Goal: Task Accomplishment & Management: Manage account settings

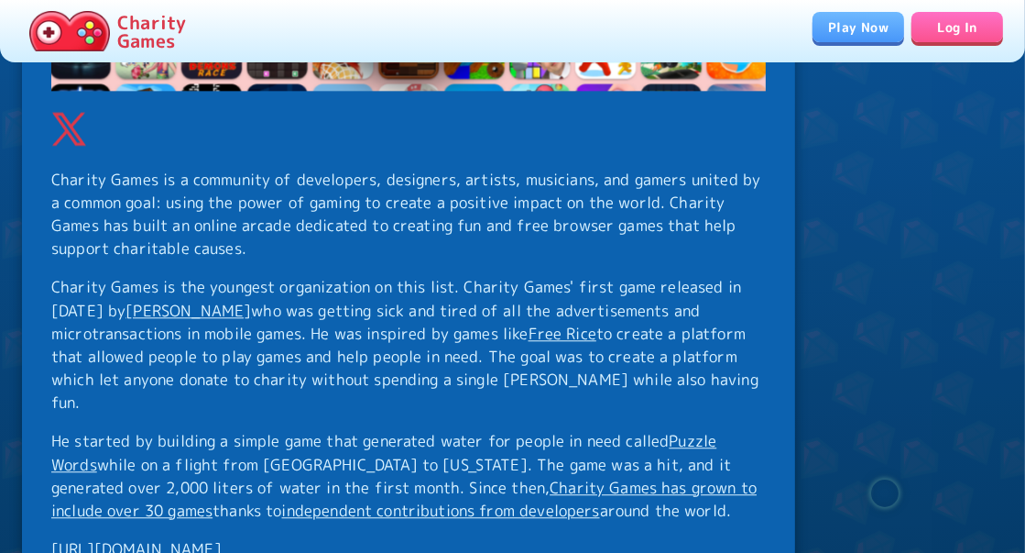
scroll to position [13552, 0]
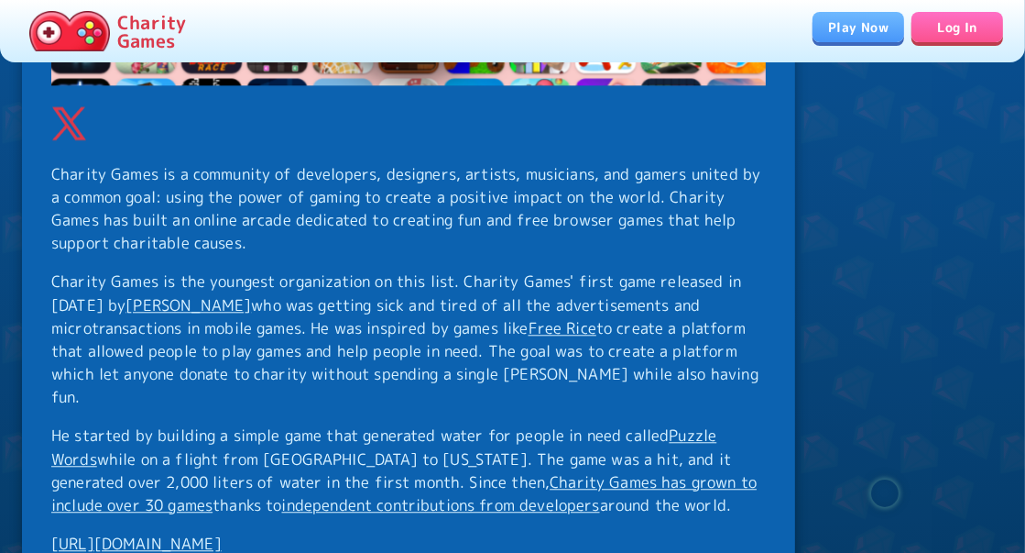
click at [205, 532] on link "https://www.charity.games/" at bounding box center [136, 542] width 170 height 21
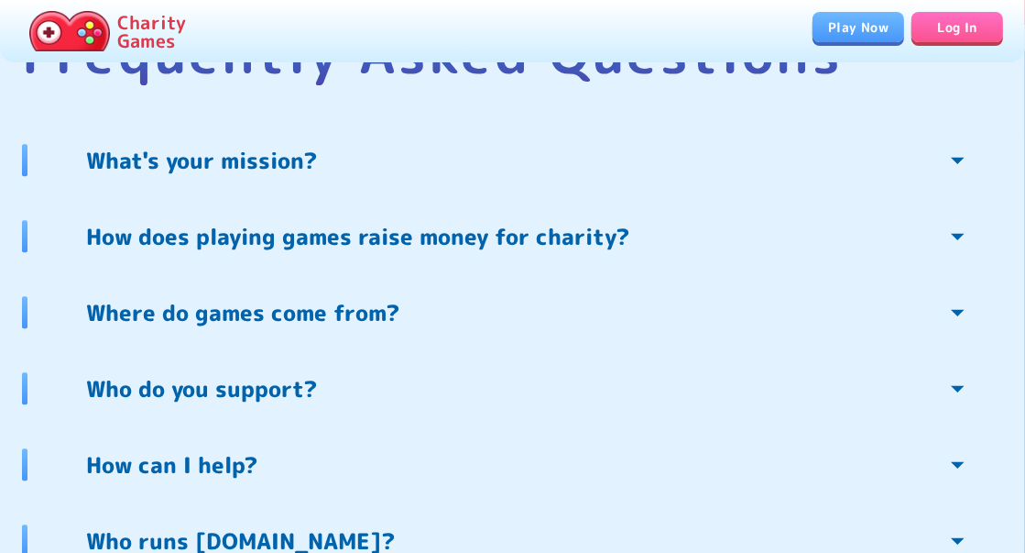
scroll to position [3946, 0]
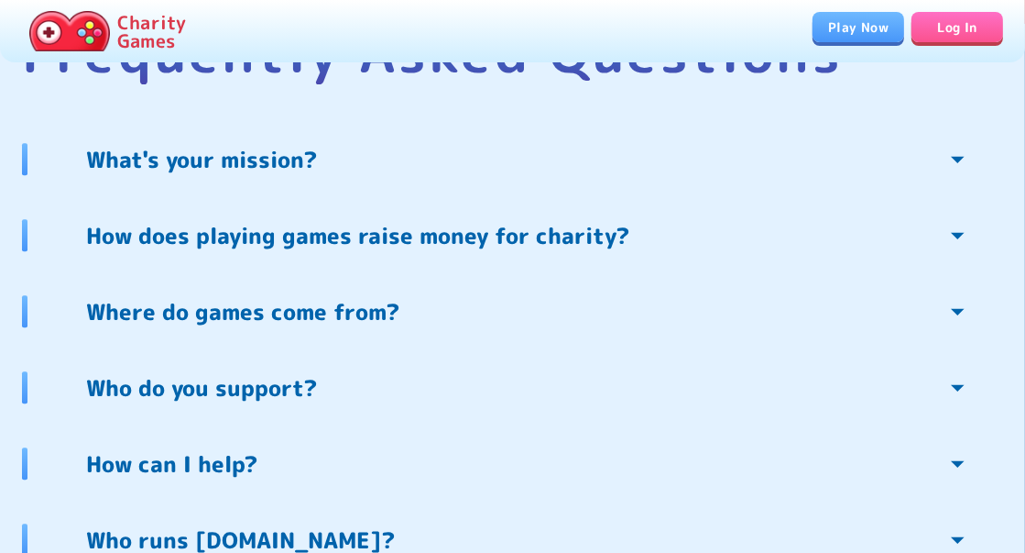
click at [946, 159] on icon at bounding box center [958, 159] width 32 height 32
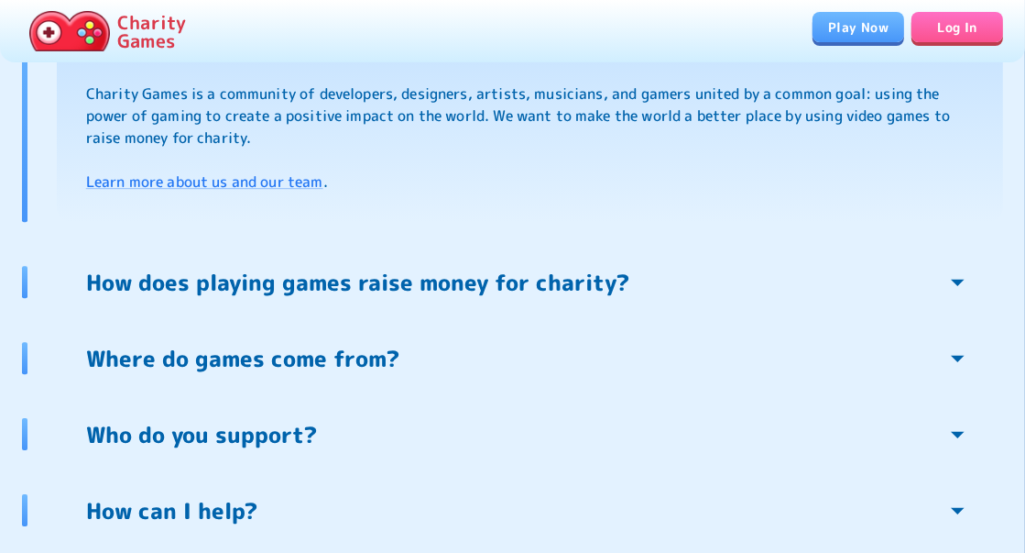
scroll to position [4110, 0]
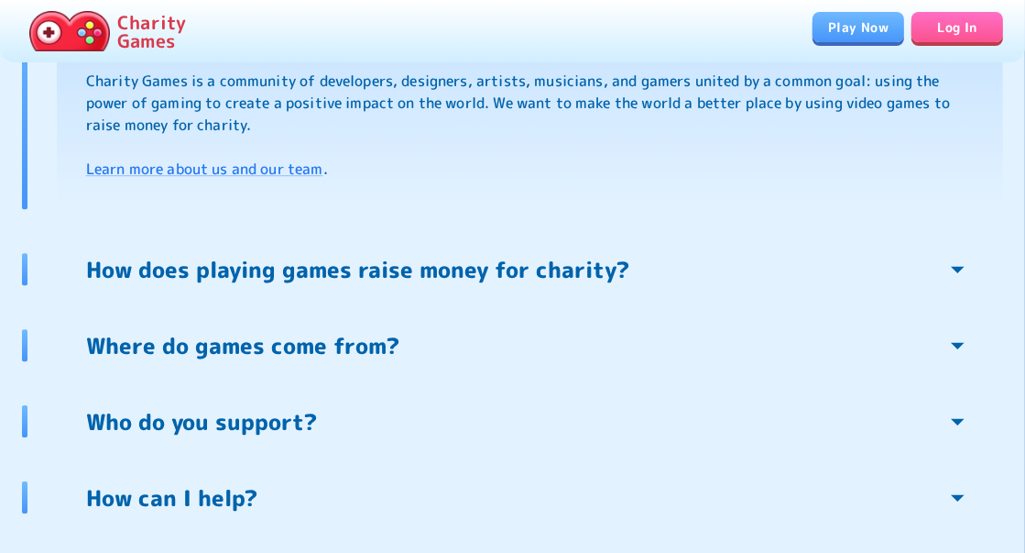
click at [826, 271] on link "How does playing games raise money for charity?" at bounding box center [530, 269] width 947 height 32
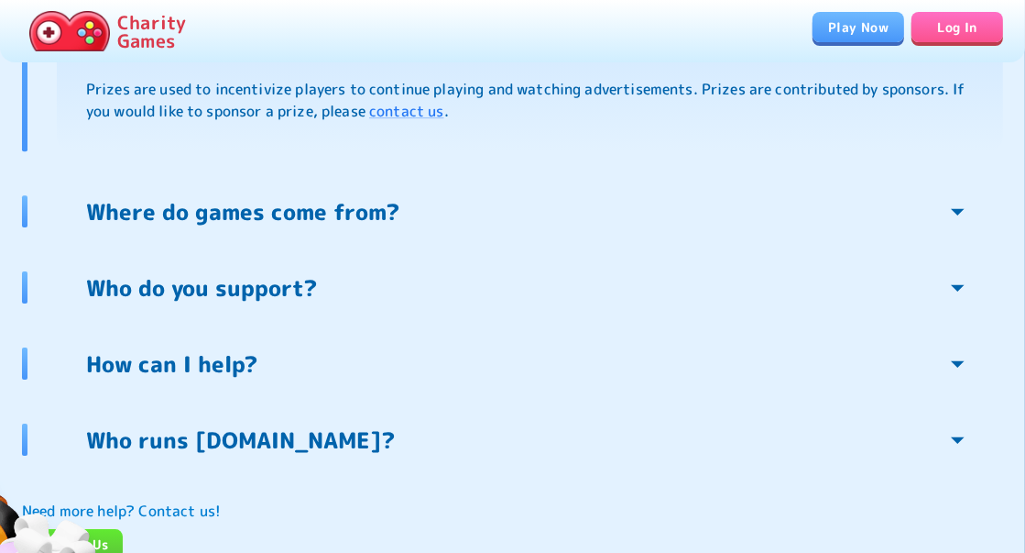
scroll to position [4268, 0]
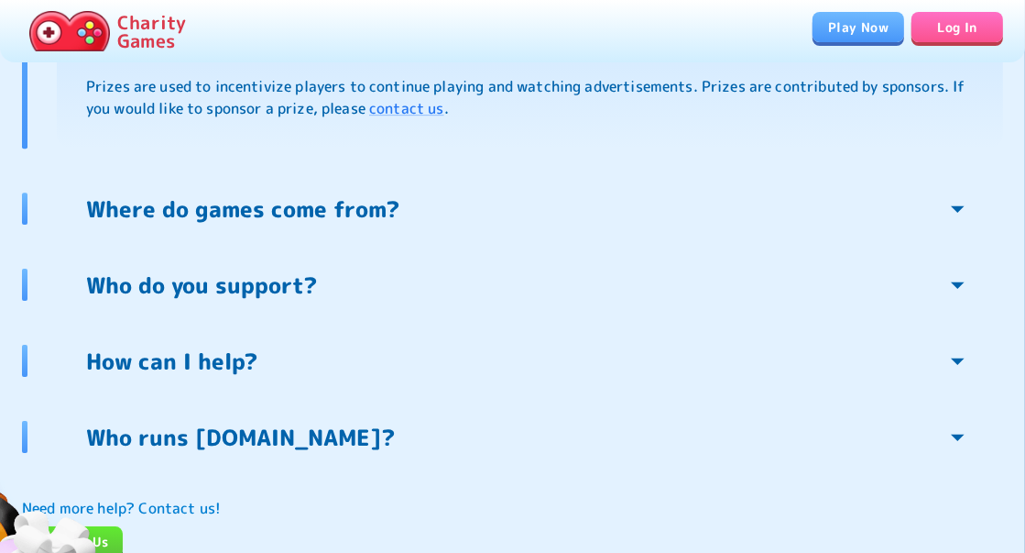
click at [505, 290] on link "Who do you support?" at bounding box center [530, 284] width 947 height 32
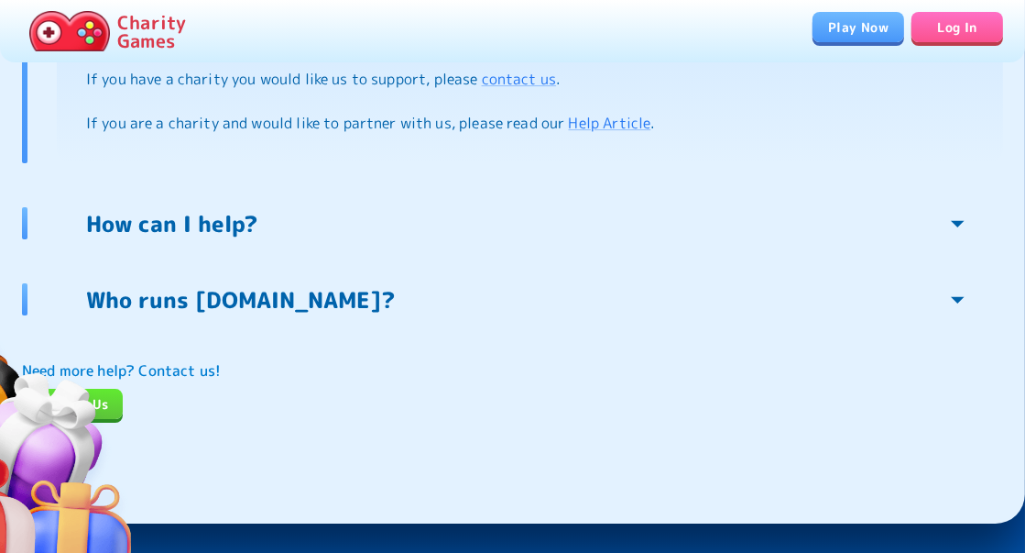
scroll to position [4508, 0]
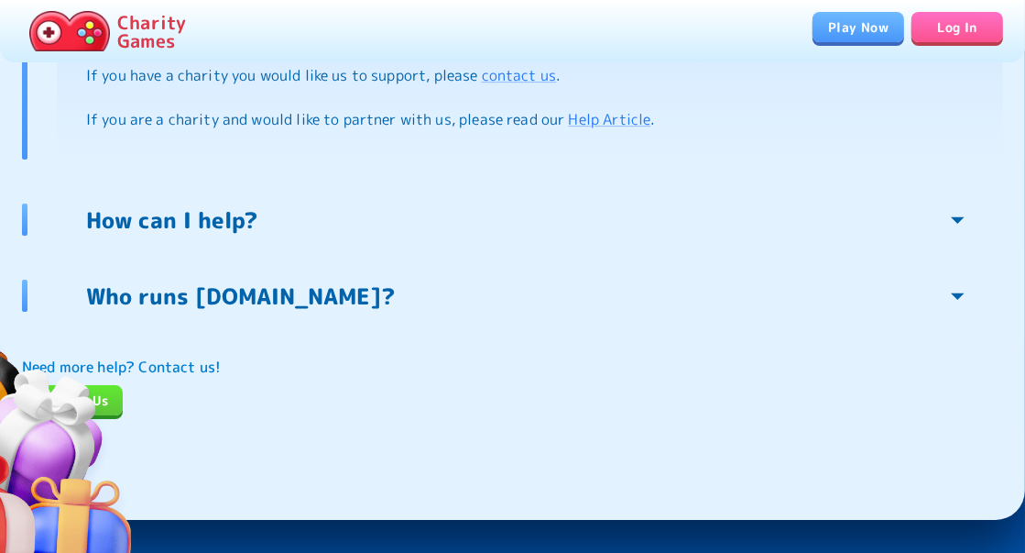
click at [480, 218] on link "How can I help?" at bounding box center [530, 219] width 947 height 32
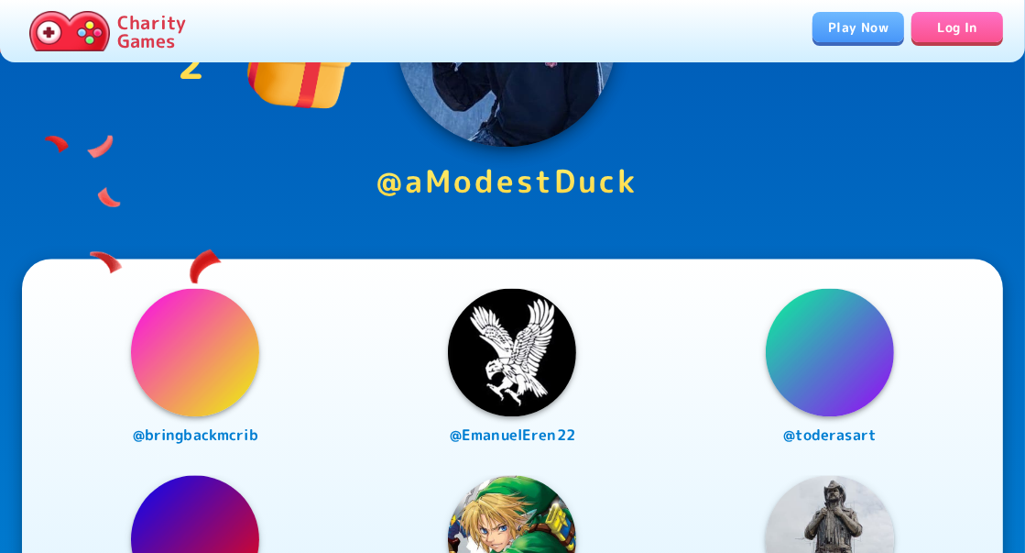
scroll to position [2805, 0]
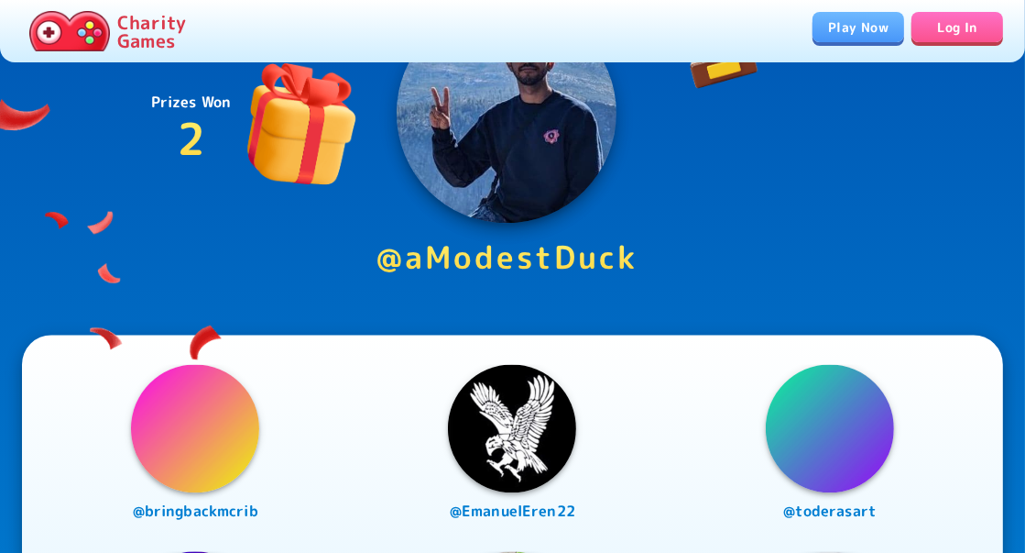
click at [943, 28] on link "Log In" at bounding box center [958, 27] width 92 height 30
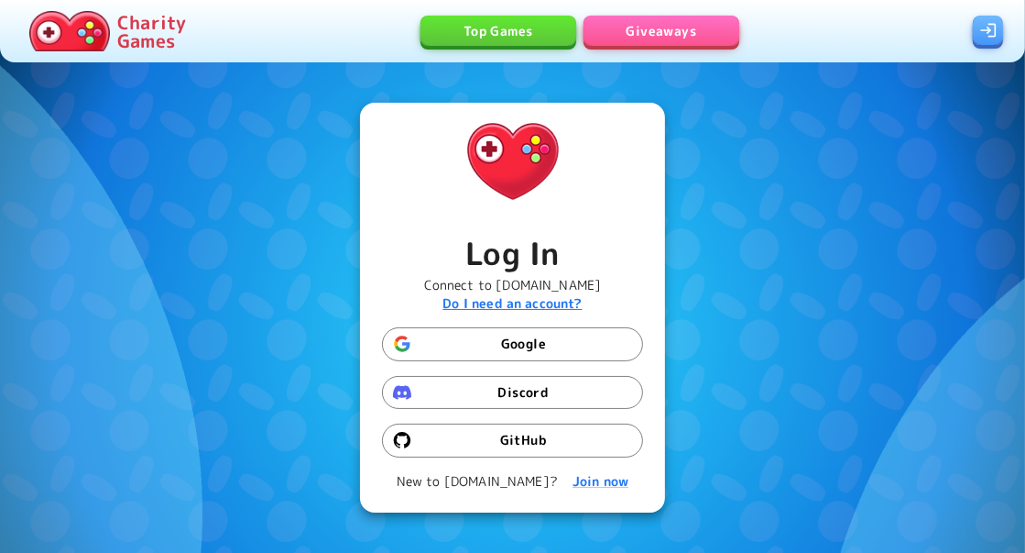
click at [544, 296] on b "Do I need an account?" at bounding box center [512, 302] width 139 height 17
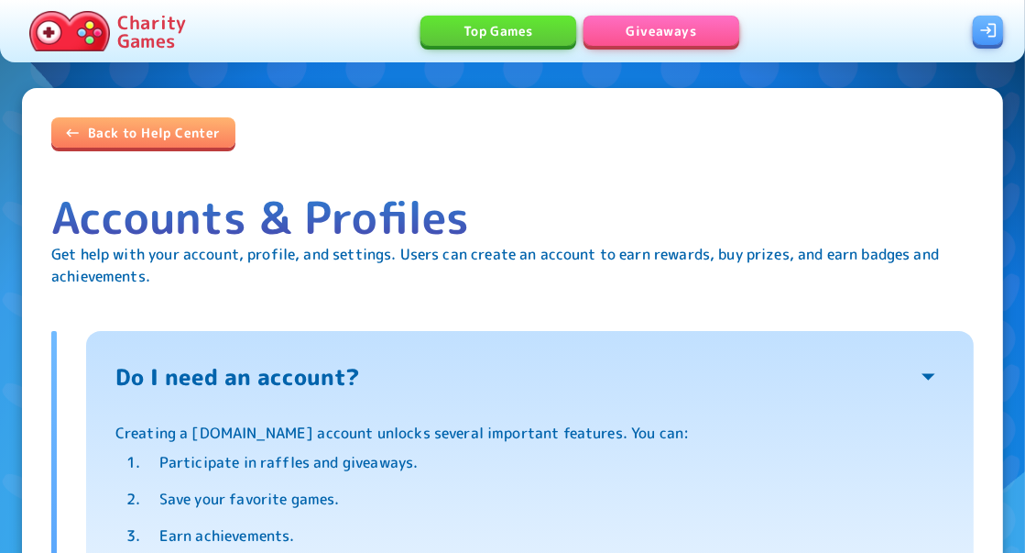
click at [978, 32] on link at bounding box center [988, 31] width 30 height 30
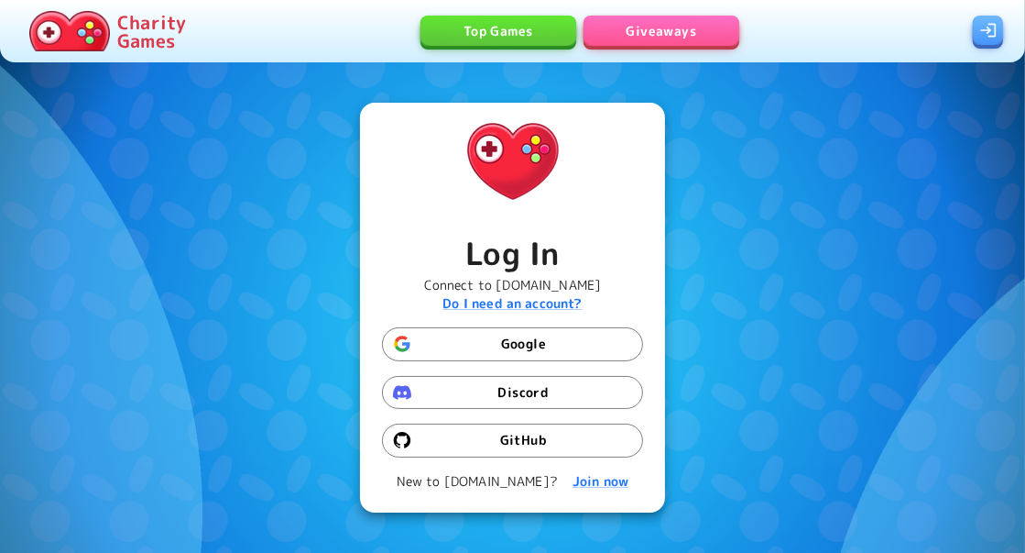
click at [520, 35] on link "Top Games" at bounding box center [499, 31] width 156 height 30
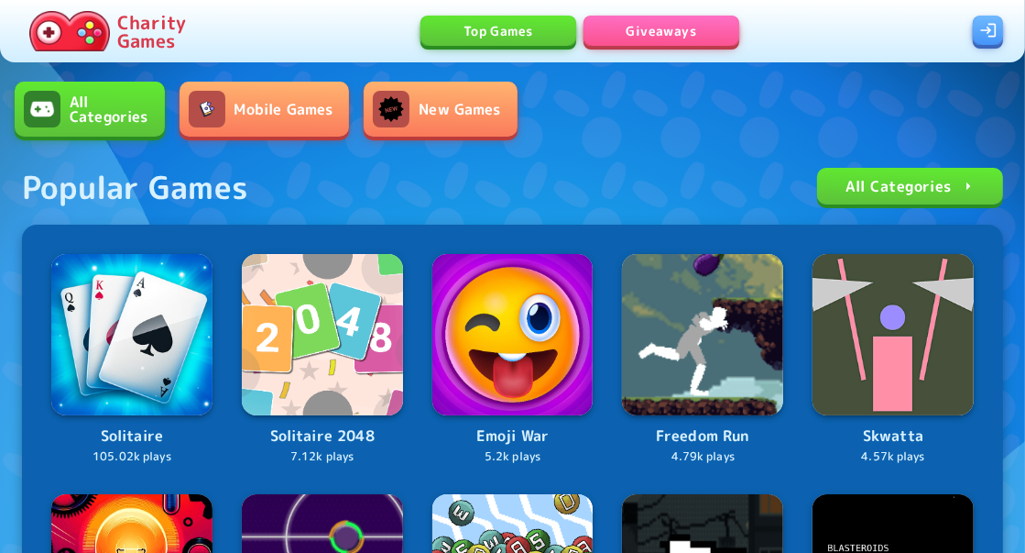
scroll to position [16, 0]
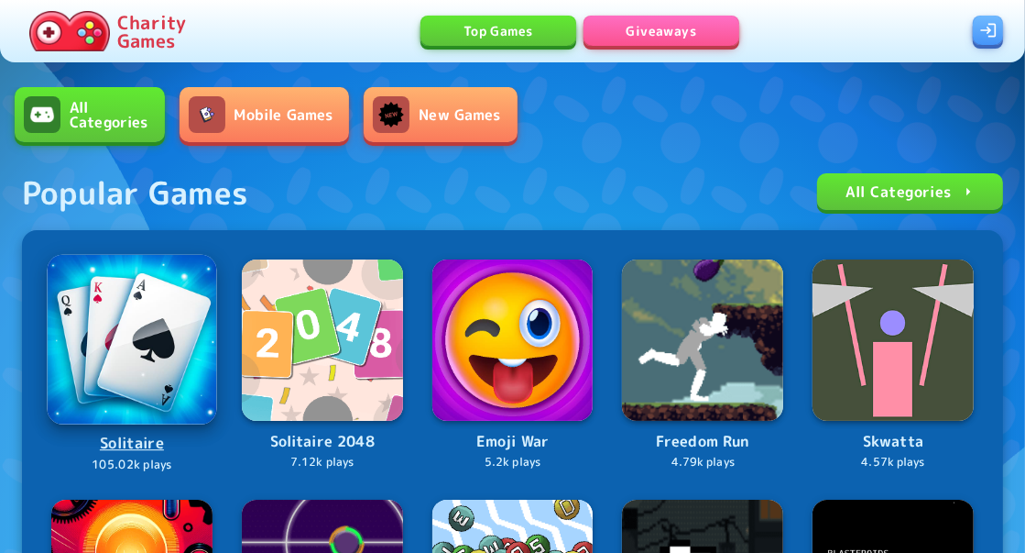
click at [167, 300] on img at bounding box center [133, 340] width 170 height 170
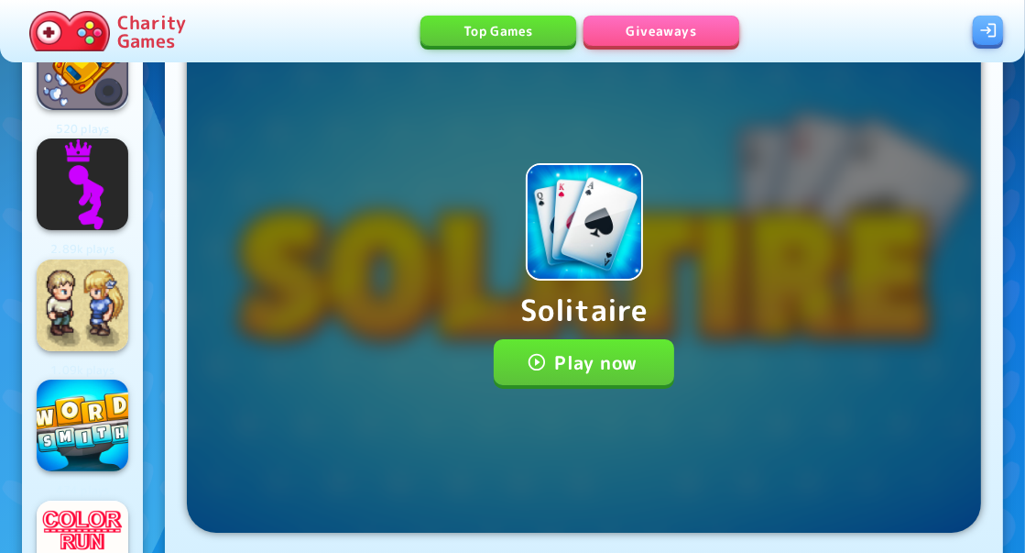
scroll to position [82, 0]
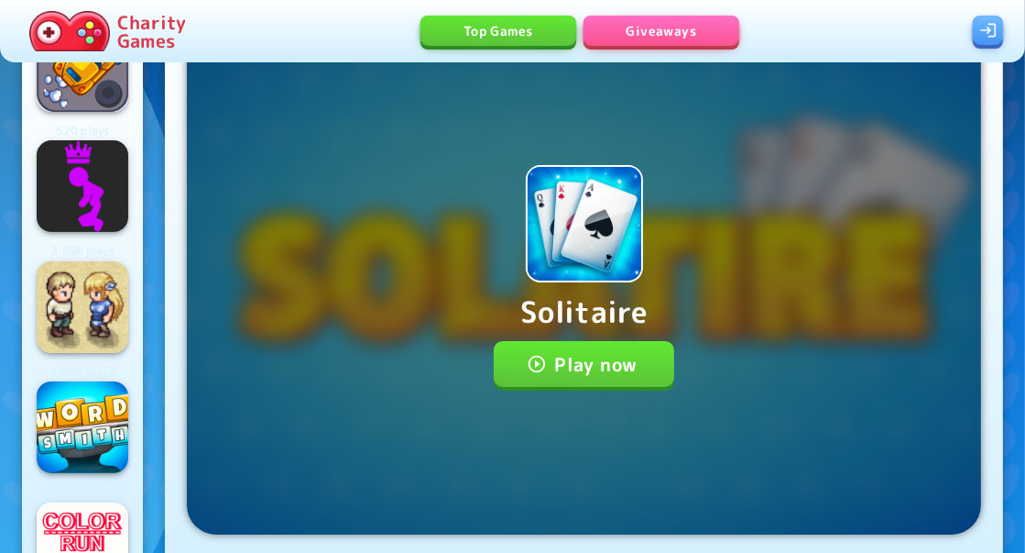
click at [543, 370] on icon "button" at bounding box center [537, 364] width 20 height 20
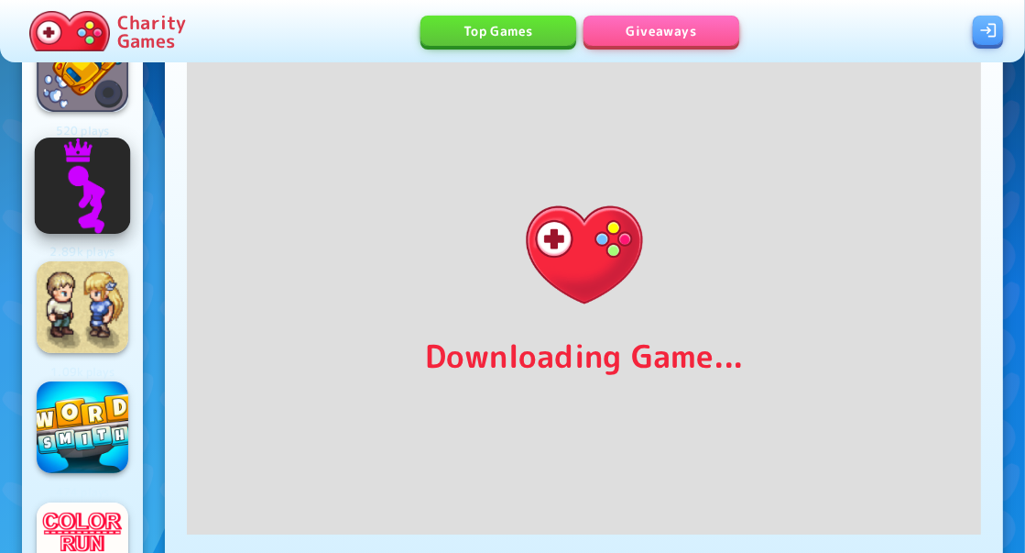
scroll to position [0, 0]
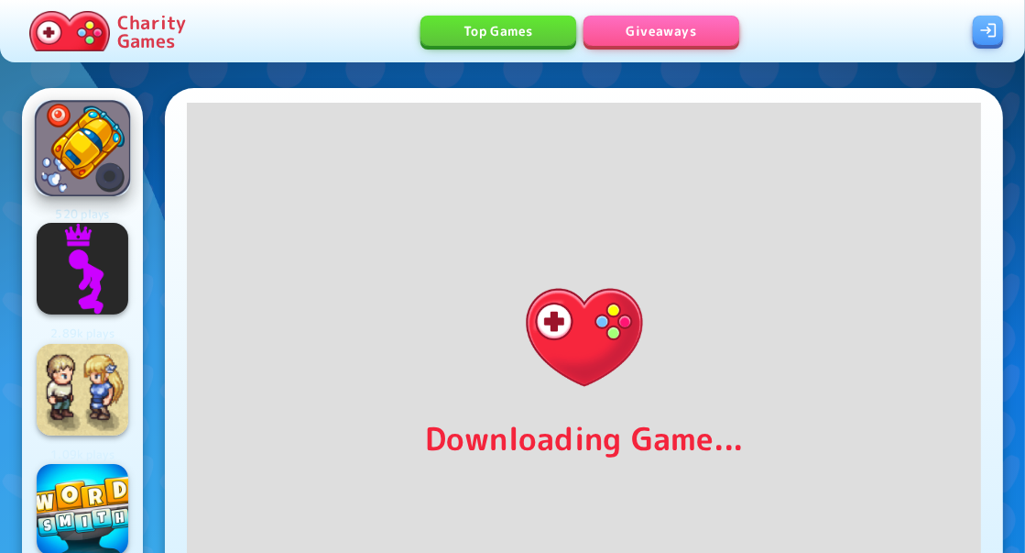
click at [77, 127] on img at bounding box center [82, 148] width 96 height 96
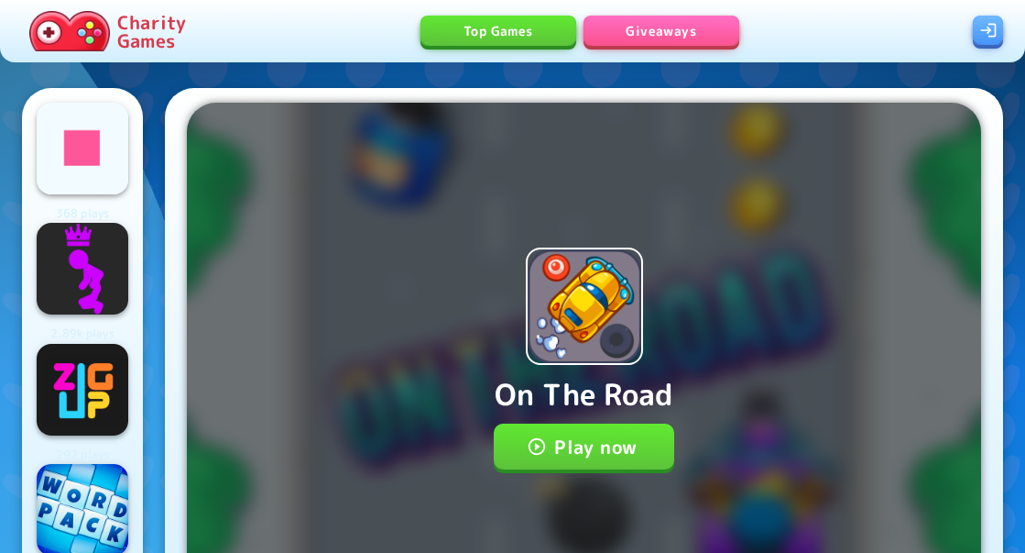
click at [574, 434] on button "Play now" at bounding box center [584, 446] width 181 height 46
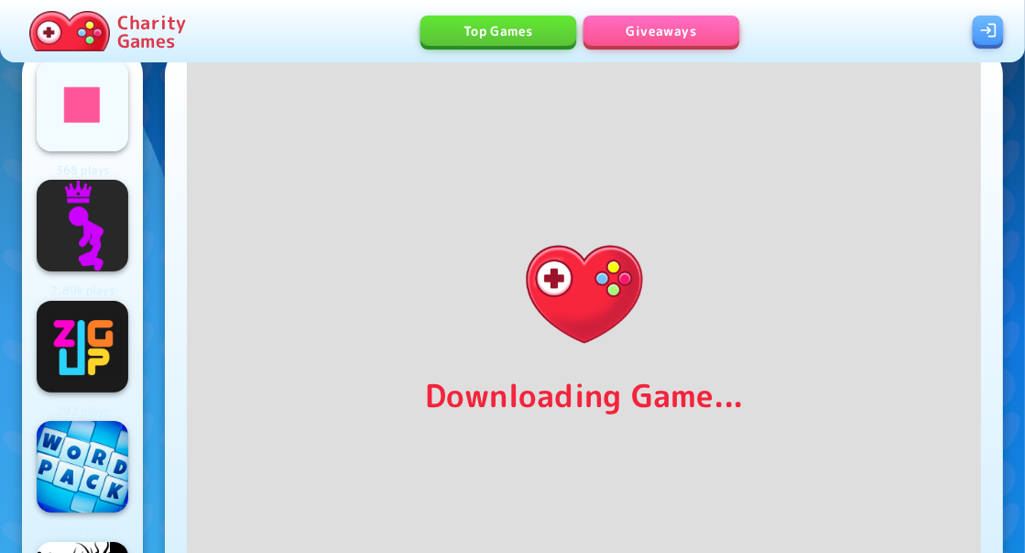
scroll to position [48, 0]
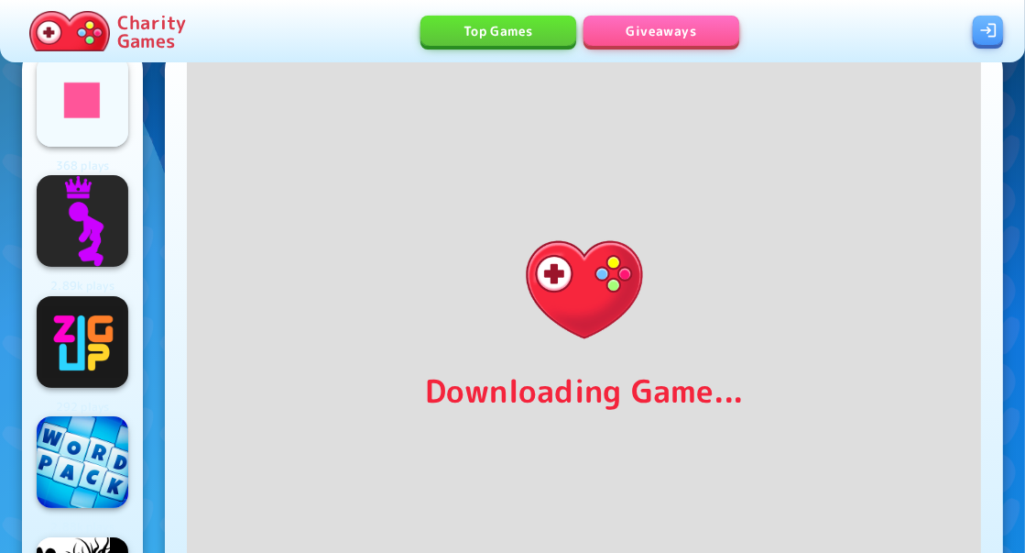
click at [987, 30] on link at bounding box center [988, 31] width 30 height 30
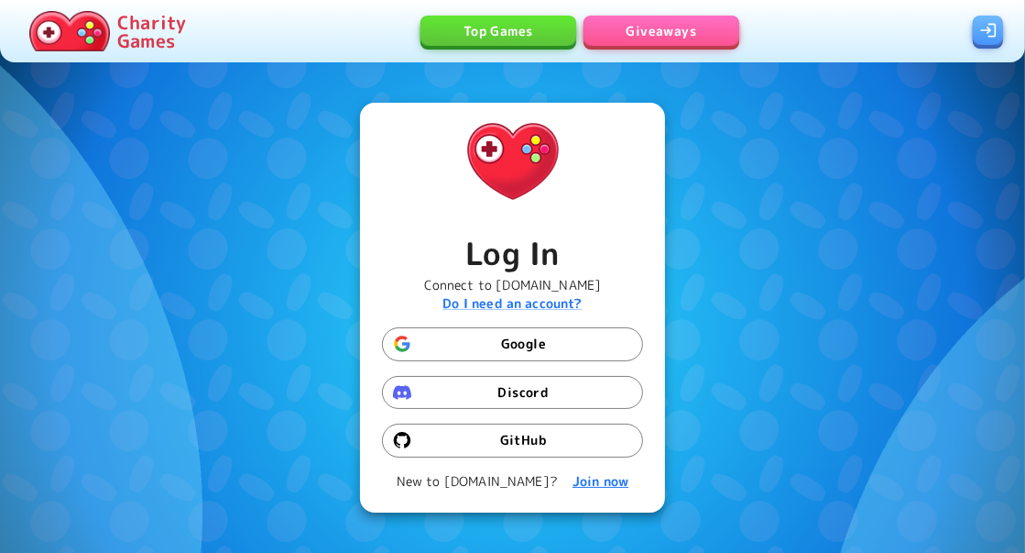
click at [583, 484] on b "Join now" at bounding box center [601, 480] width 56 height 17
click at [532, 337] on button "Google" at bounding box center [512, 344] width 261 height 34
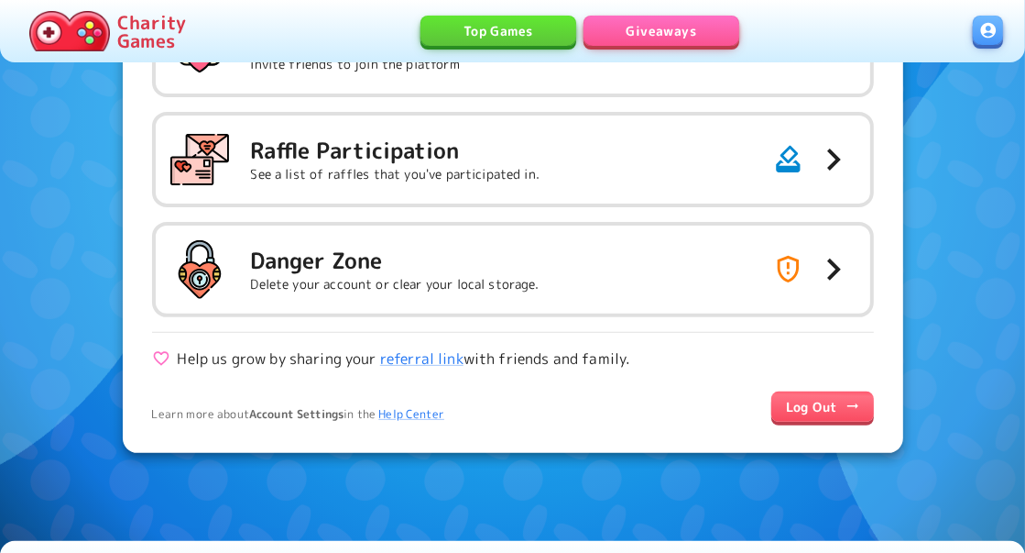
scroll to position [407, 0]
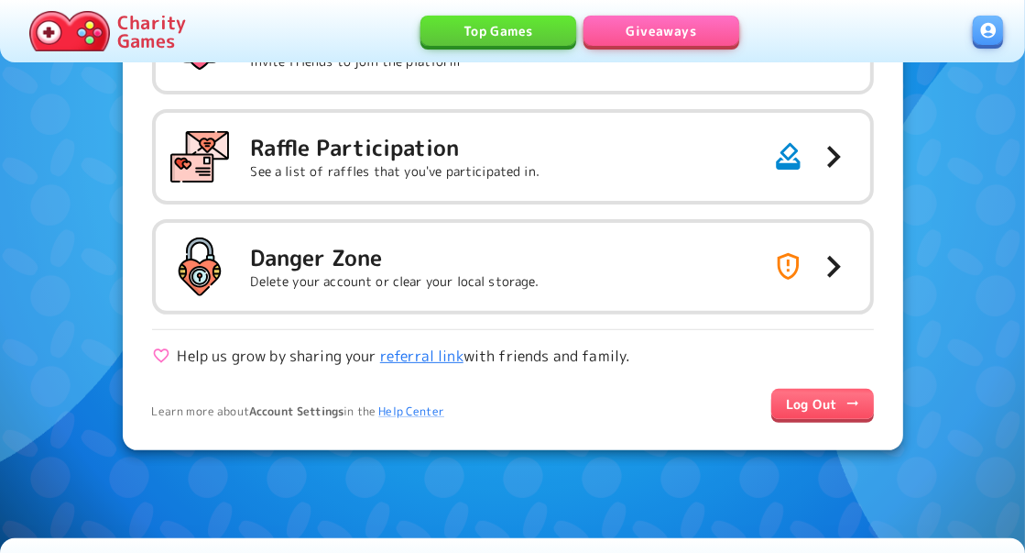
click at [411, 356] on link "referral link" at bounding box center [421, 355] width 83 height 20
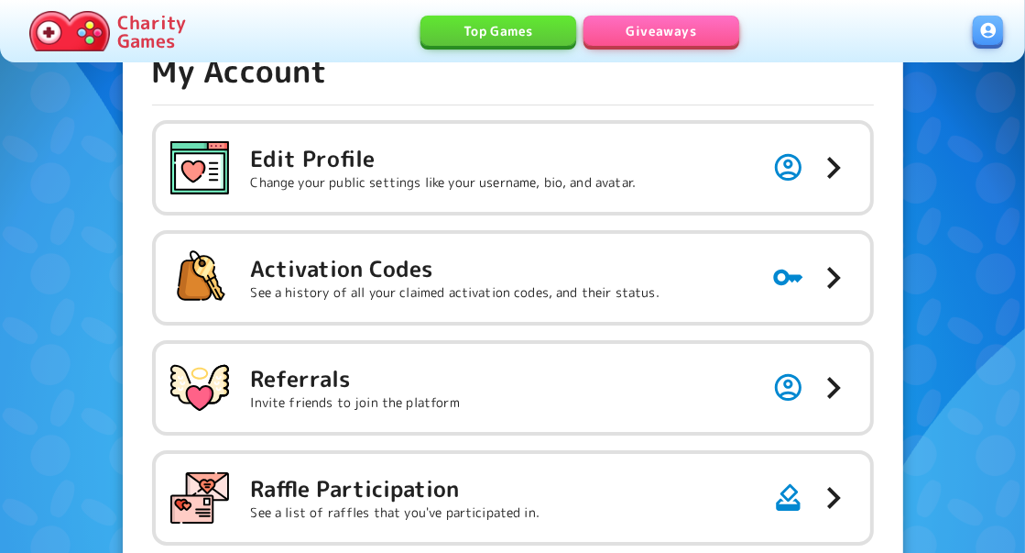
scroll to position [68, 0]
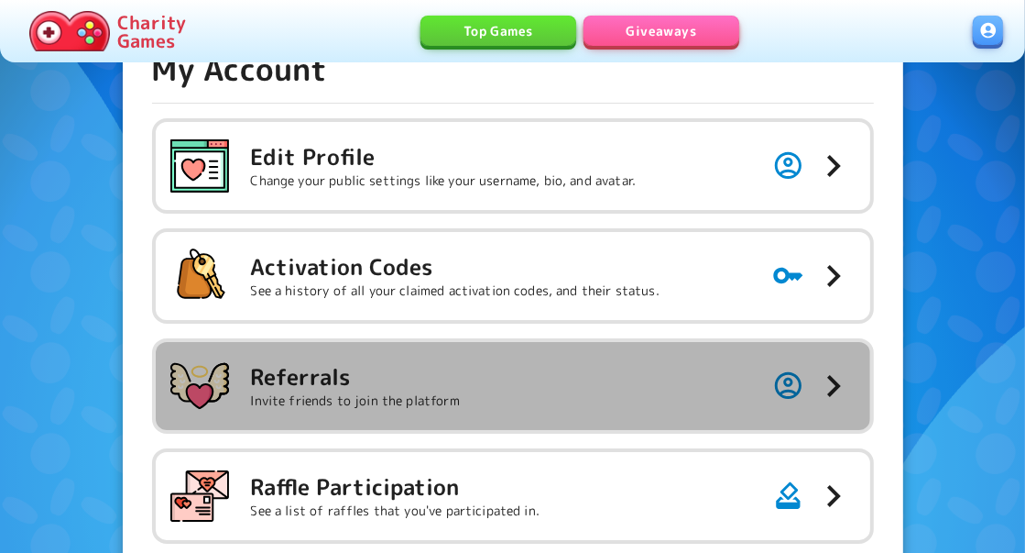
click at [442, 386] on h5 "Referrals" at bounding box center [355, 376] width 209 height 29
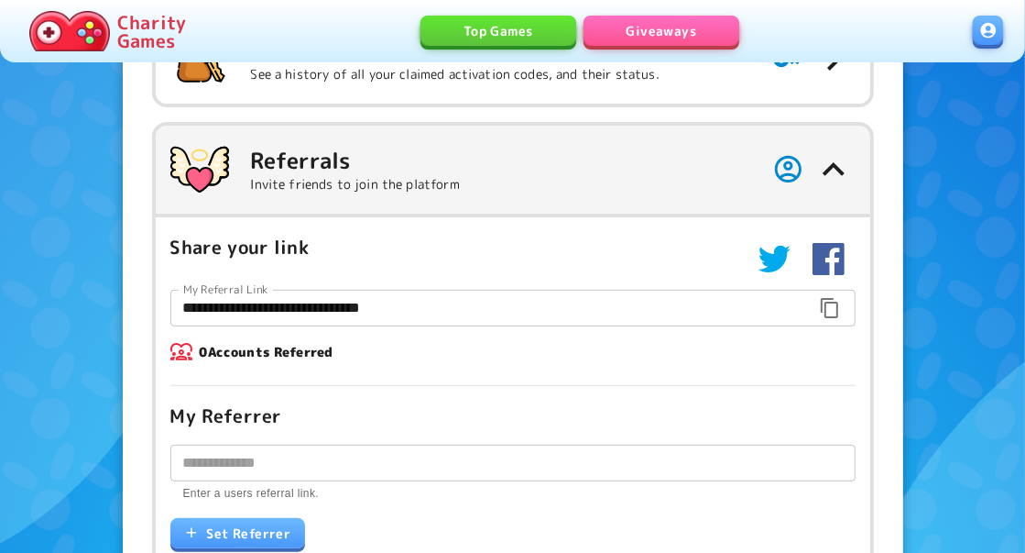
scroll to position [290, 0]
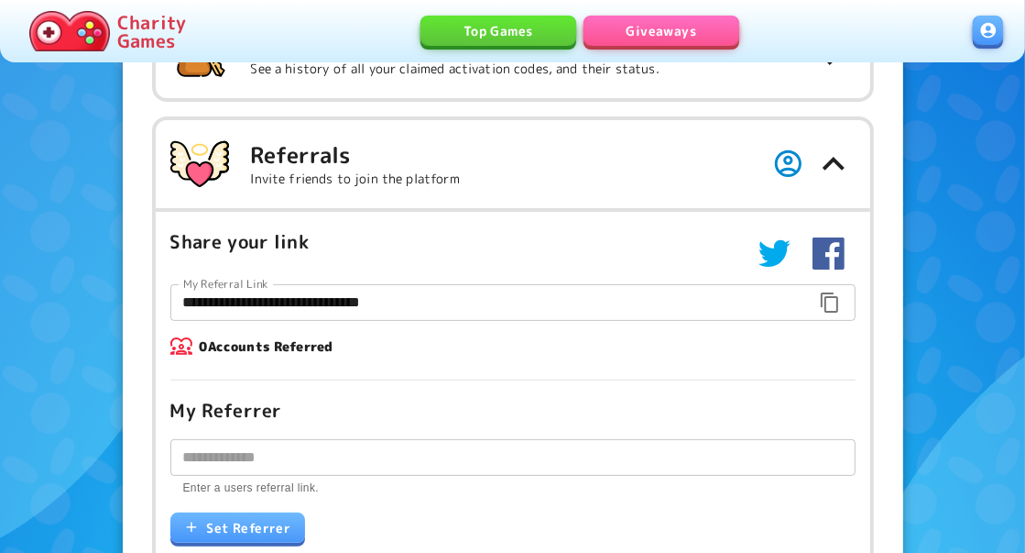
click at [834, 300] on icon "button" at bounding box center [830, 302] width 22 height 22
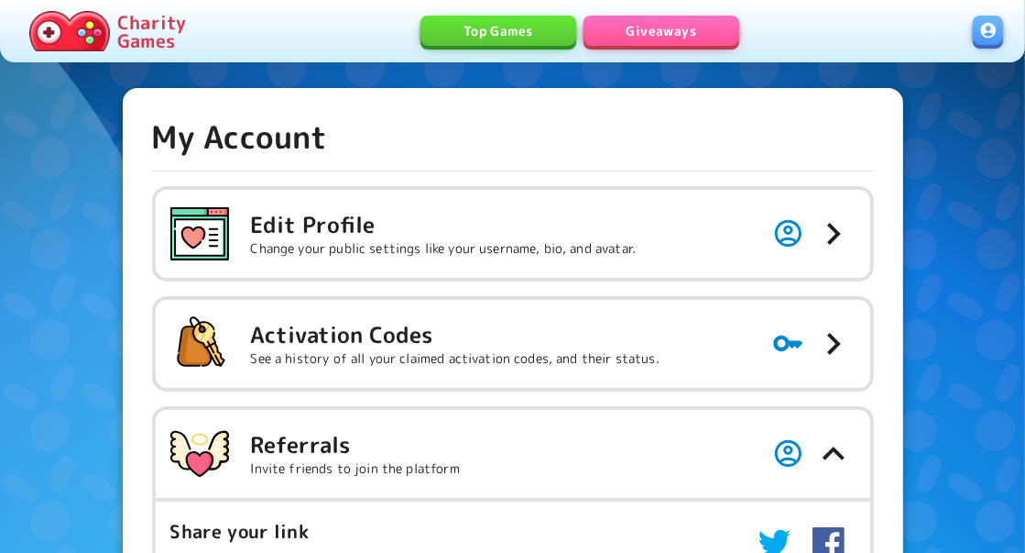
scroll to position [0, 0]
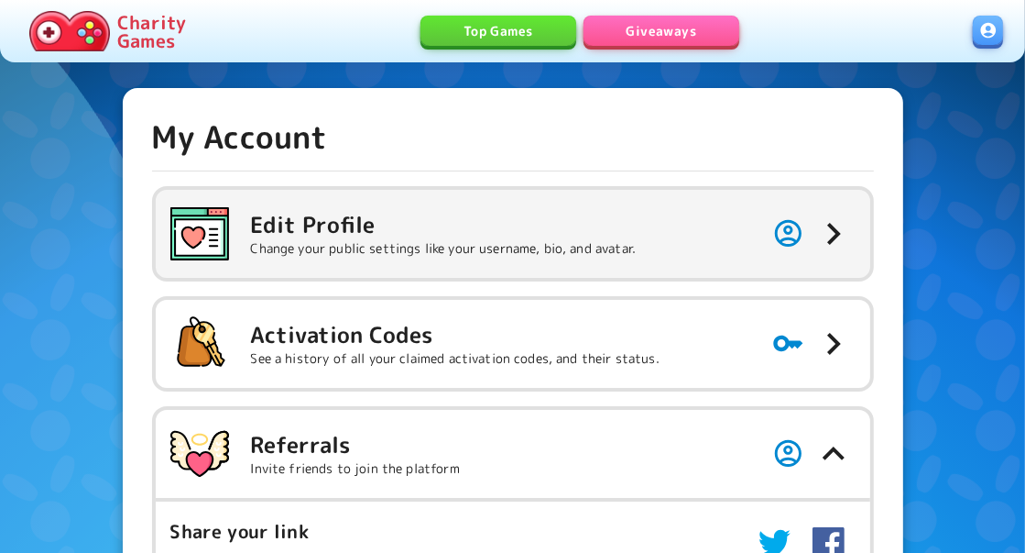
click at [463, 247] on p "Change your public settings like your username, bio, and avatar." at bounding box center [444, 248] width 386 height 18
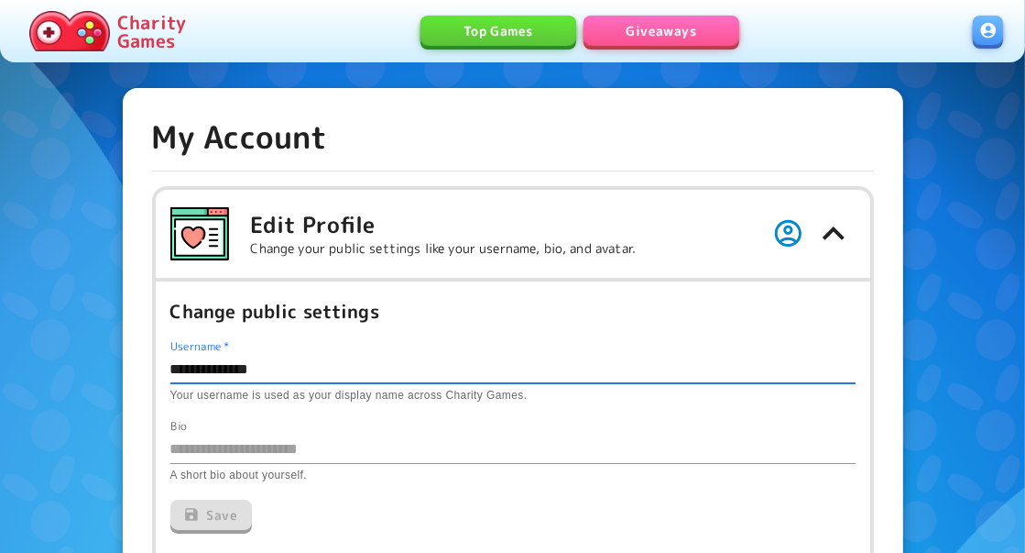
drag, startPoint x: 290, startPoint y: 365, endPoint x: 159, endPoint y: 366, distance: 131.0
click at [159, 366] on div "**********" at bounding box center [513, 431] width 715 height 307
type input "******"
click at [244, 444] on textarea "Bio" at bounding box center [512, 448] width 685 height 21
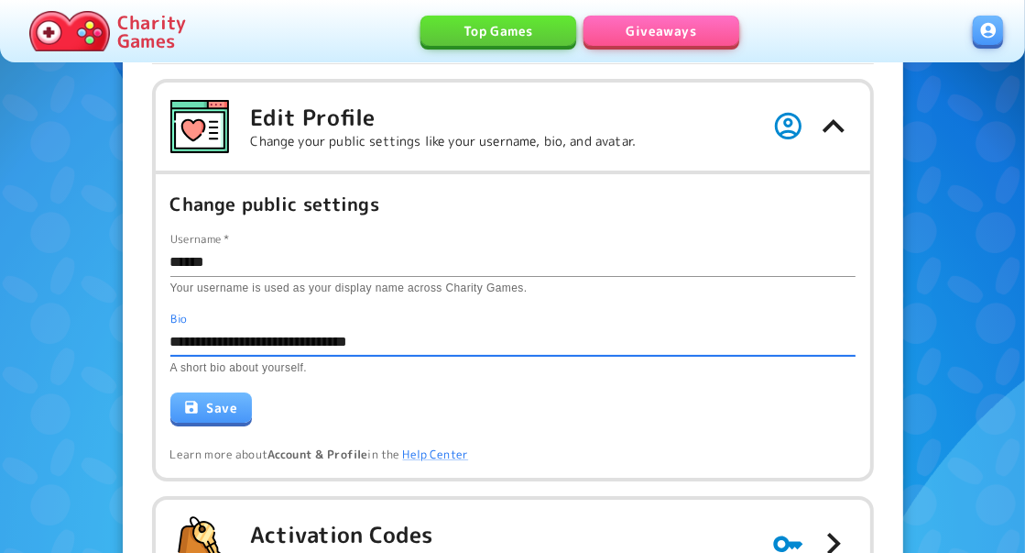
scroll to position [115, 0]
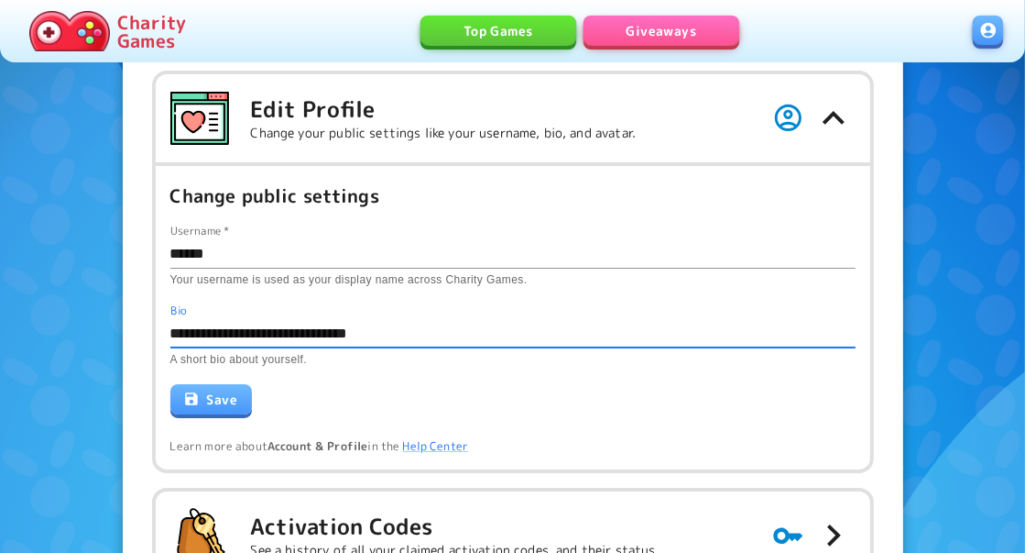
type textarea "**********"
click at [202, 400] on button "Save" at bounding box center [211, 399] width 82 height 30
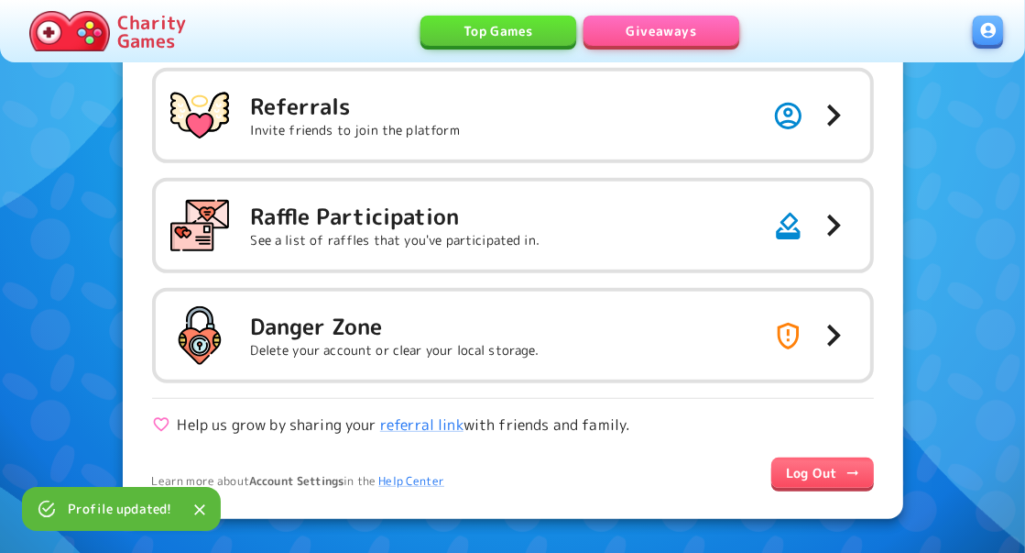
scroll to position [647, 0]
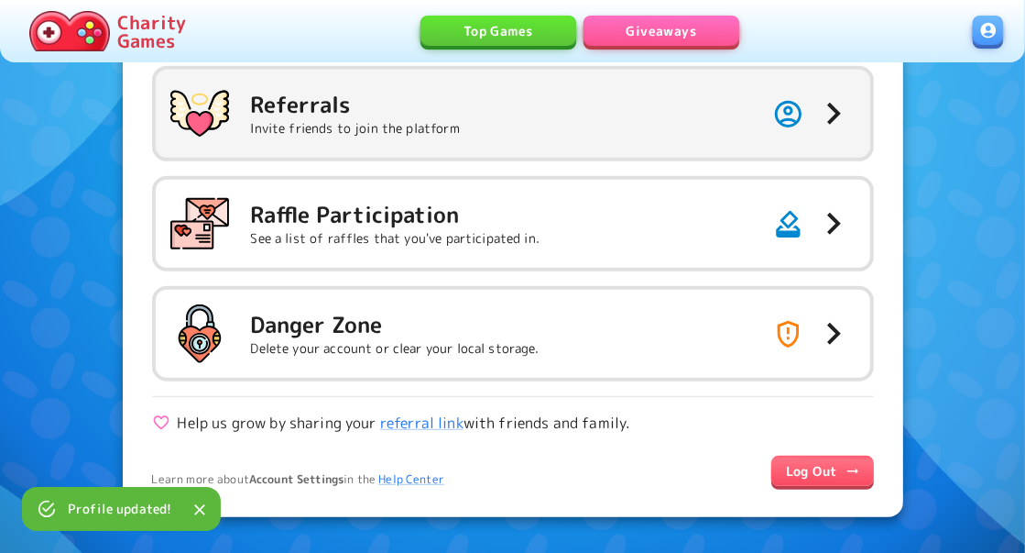
click at [841, 119] on icon "button" at bounding box center [834, 114] width 44 height 44
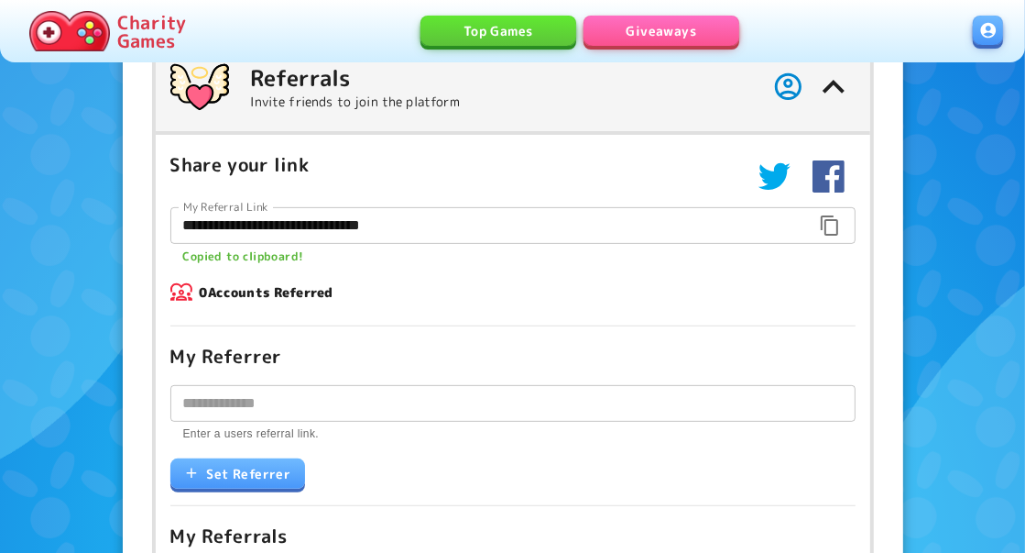
scroll to position [358, 0]
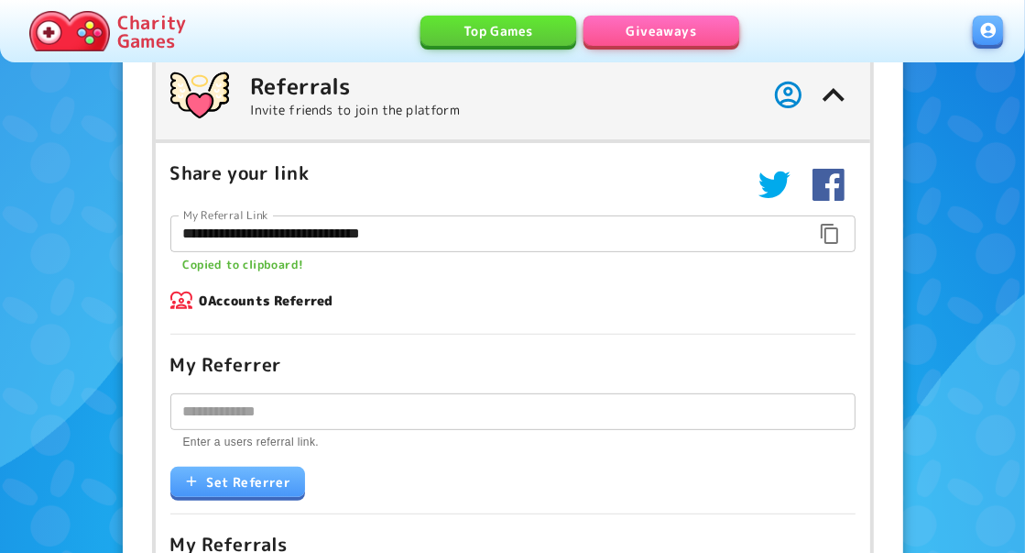
click at [836, 236] on icon "button" at bounding box center [829, 234] width 17 height 20
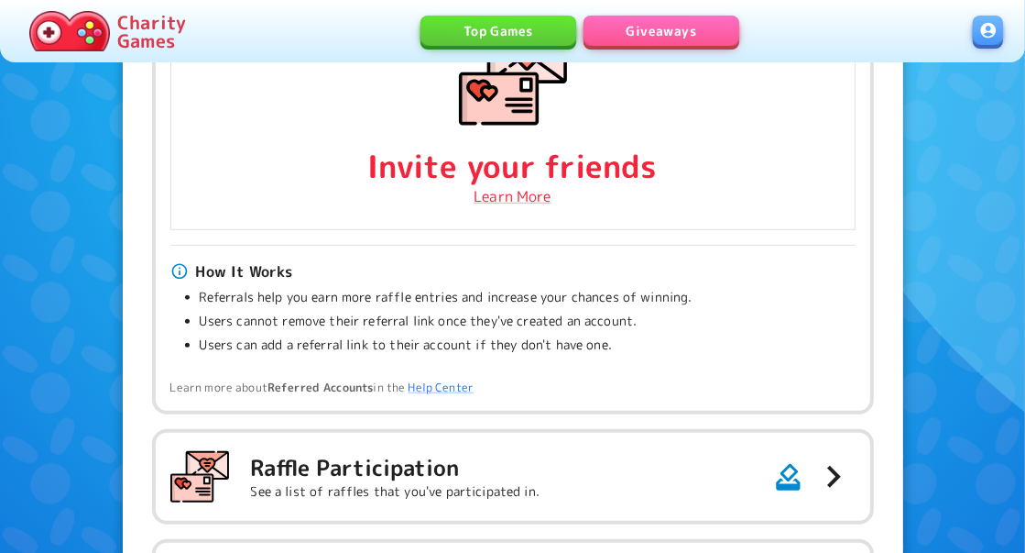
scroll to position [948, 0]
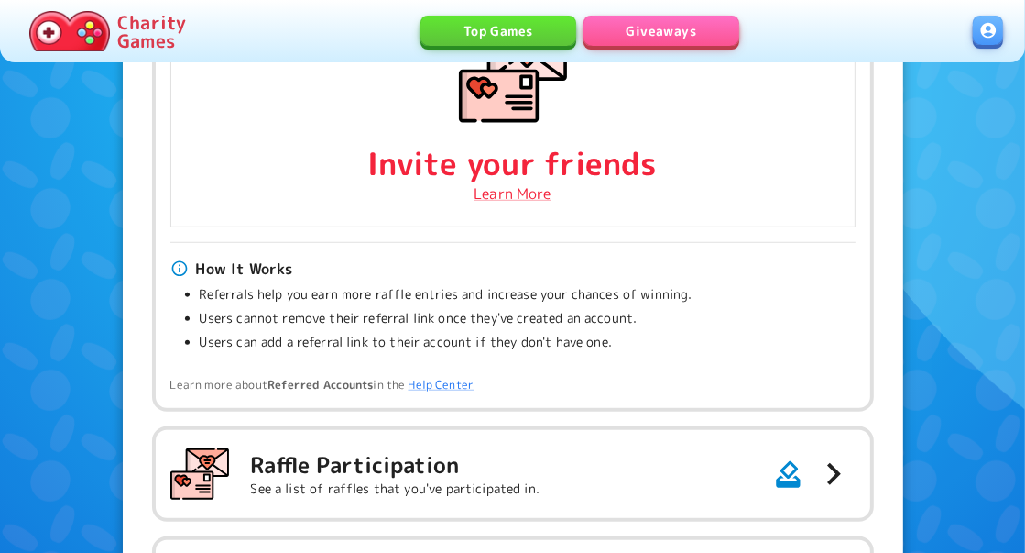
click at [521, 187] on link "Learn More" at bounding box center [513, 193] width 78 height 22
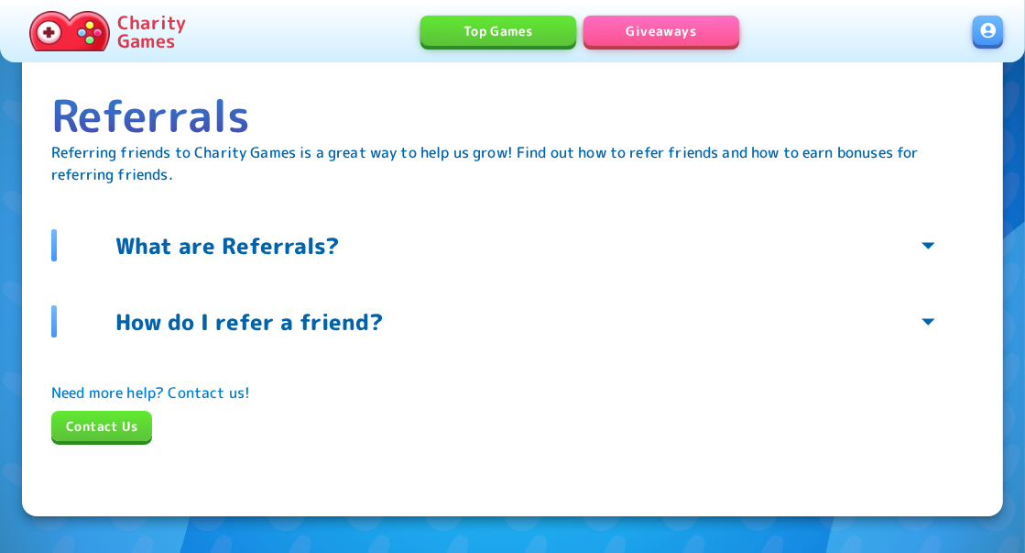
scroll to position [111, 0]
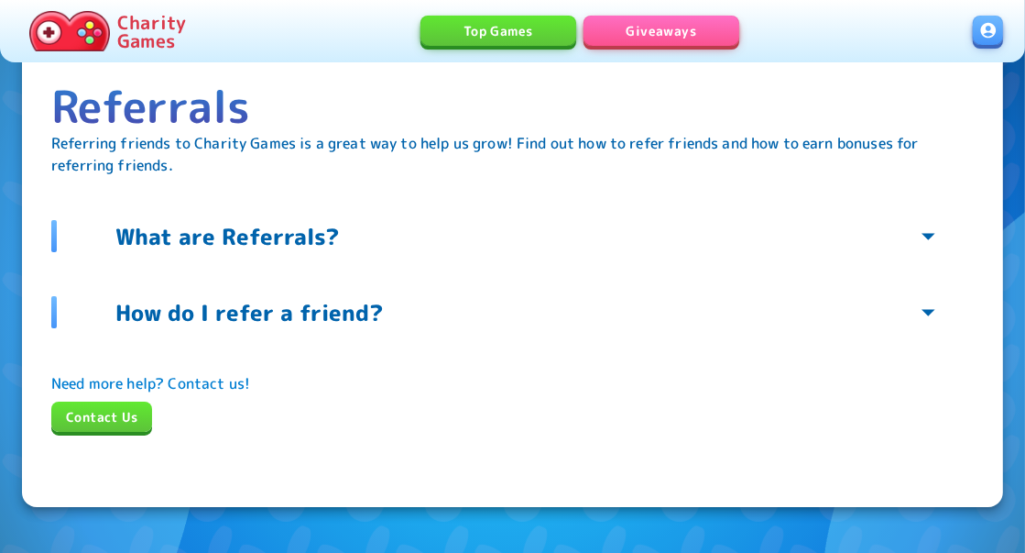
click at [506, 243] on link "What are Referrals?" at bounding box center [530, 236] width 888 height 32
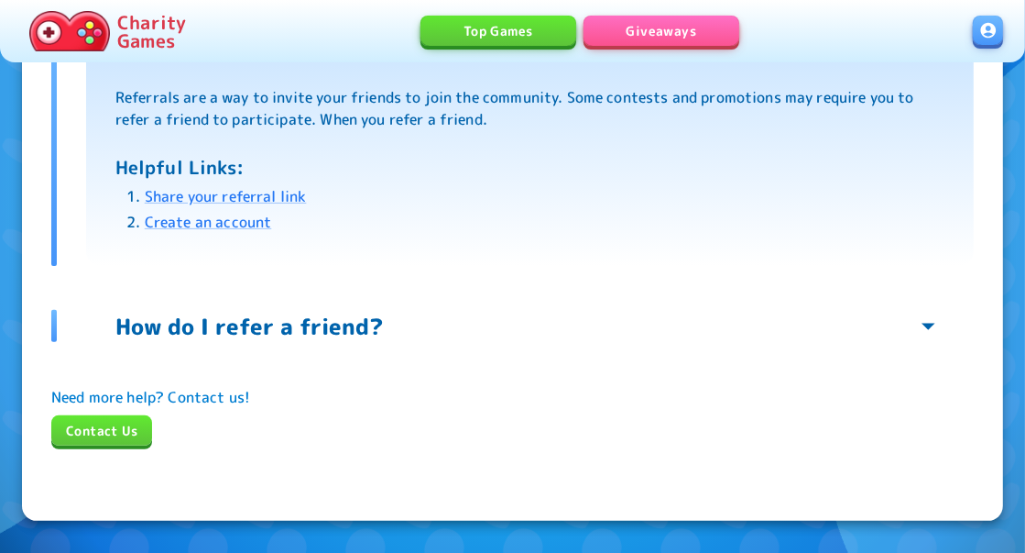
scroll to position [330, 0]
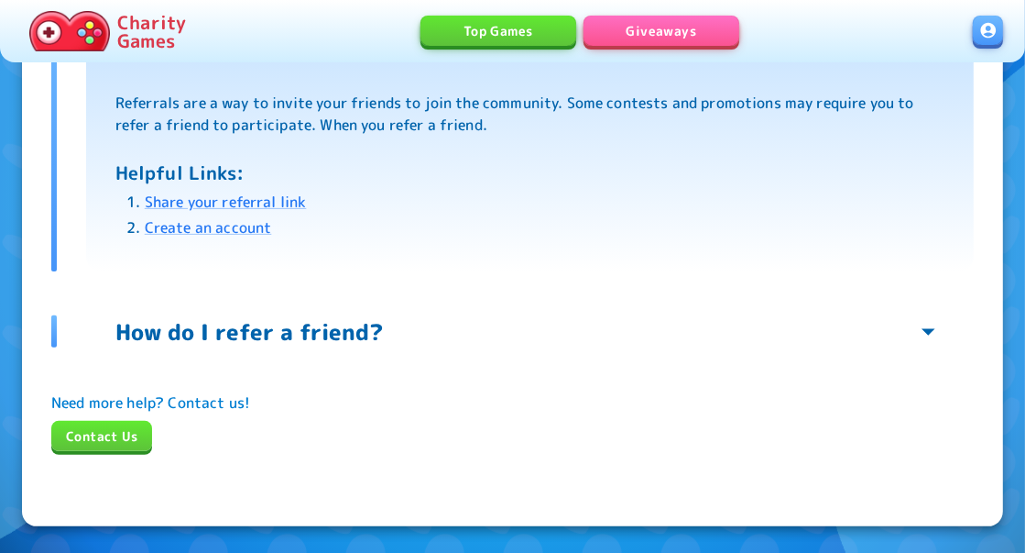
click at [462, 321] on link "How do I refer a friend?" at bounding box center [530, 331] width 888 height 32
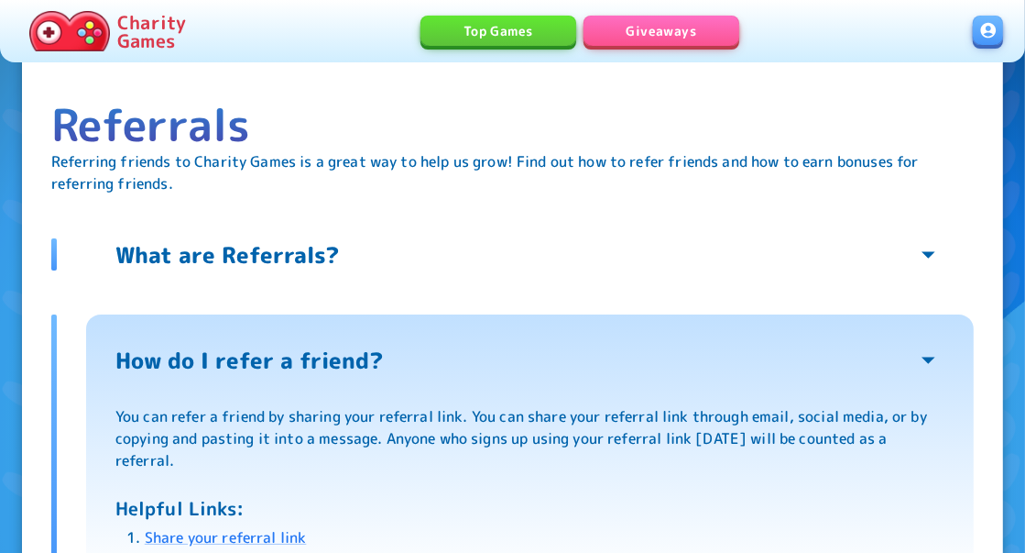
scroll to position [87, 0]
